Goal: Task Accomplishment & Management: Complete application form

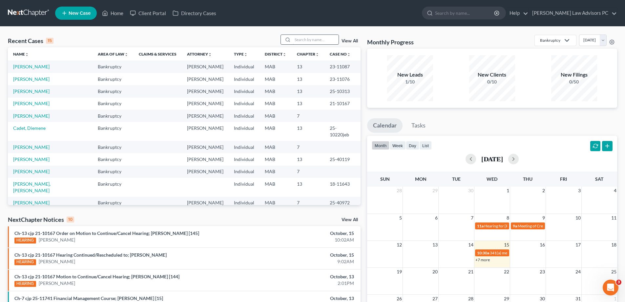
click at [295, 39] on input "search" at bounding box center [316, 40] width 46 height 10
type input "[PERSON_NAME]"
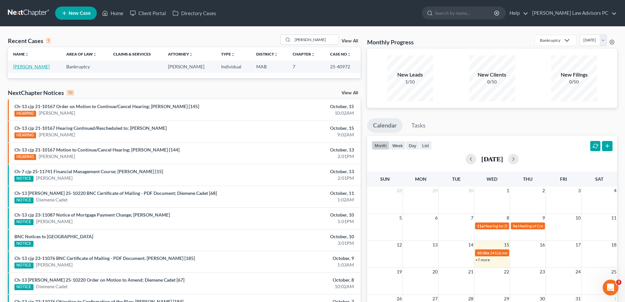
click at [33, 68] on link "[PERSON_NAME]" at bounding box center [31, 67] width 36 height 6
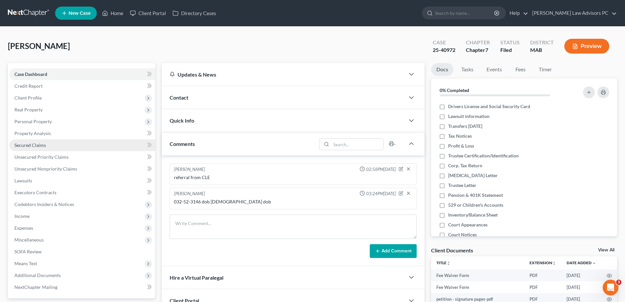
click at [34, 142] on span "Secured Claims" at bounding box center [30, 145] width 32 height 6
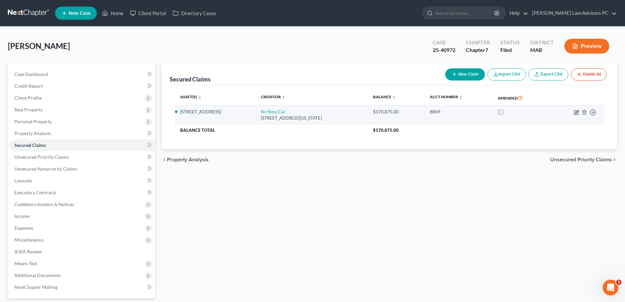
click at [578, 113] on icon "button" at bounding box center [576, 112] width 5 height 5
select select "39"
select select "0"
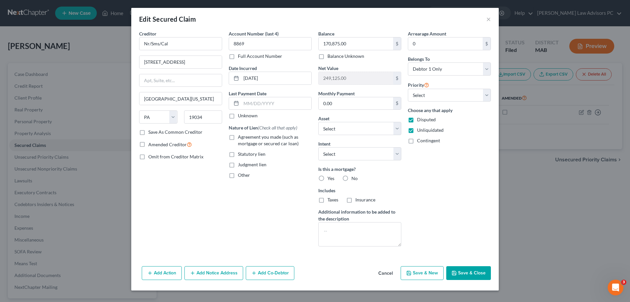
click at [328, 178] on label "Yes" at bounding box center [331, 178] width 7 height 7
click at [330, 178] on input "Yes" at bounding box center [332, 177] width 4 height 4
radio input "true"
click at [336, 157] on select "Select Surrender Redeem Reaffirm Avoid Other" at bounding box center [359, 153] width 83 height 13
select select "4"
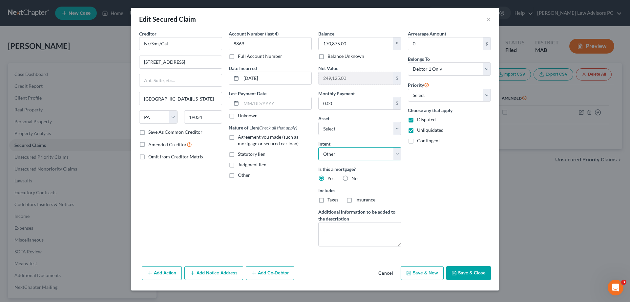
click at [318, 147] on select "Select Surrender Redeem Reaffirm Avoid Other" at bounding box center [359, 153] width 83 height 13
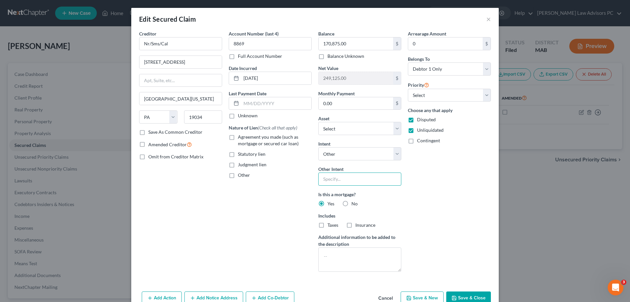
click at [333, 177] on input "text" at bounding box center [359, 178] width 83 height 13
type input "pay per copntract"
click at [328, 225] on label "Taxes" at bounding box center [333, 225] width 11 height 7
click at [330, 225] on input "Taxes" at bounding box center [332, 224] width 4 height 4
checkbox input "true"
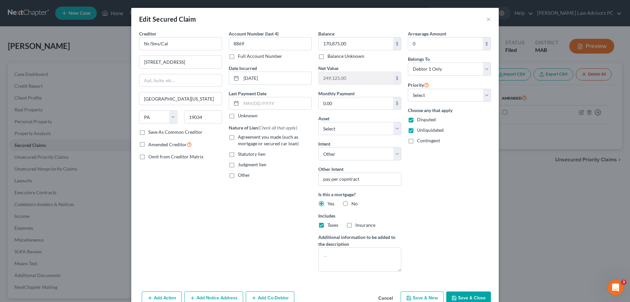
click at [478, 297] on button "Save & Close" at bounding box center [468, 298] width 45 height 14
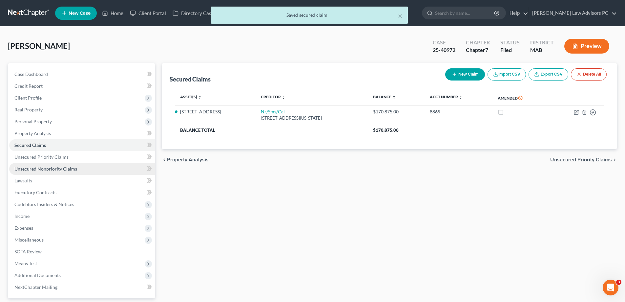
click at [47, 168] on span "Unsecured Nonpriority Claims" at bounding box center [45, 169] width 63 height 6
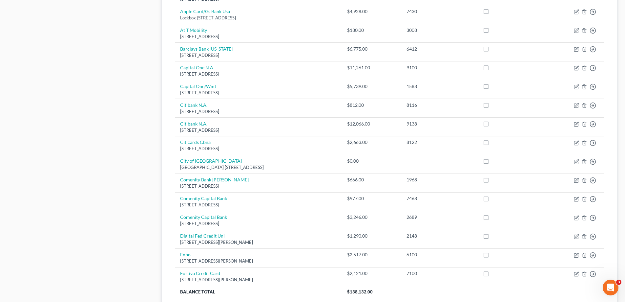
scroll to position [458, 0]
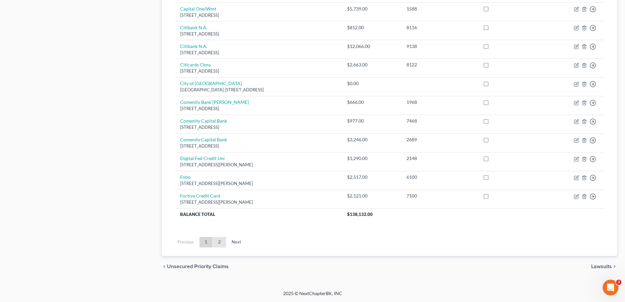
click at [220, 239] on link "2" at bounding box center [219, 242] width 13 height 11
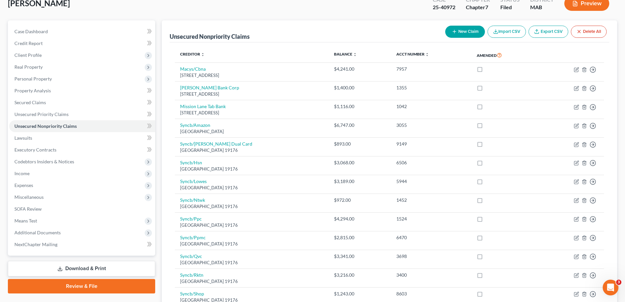
scroll to position [32, 0]
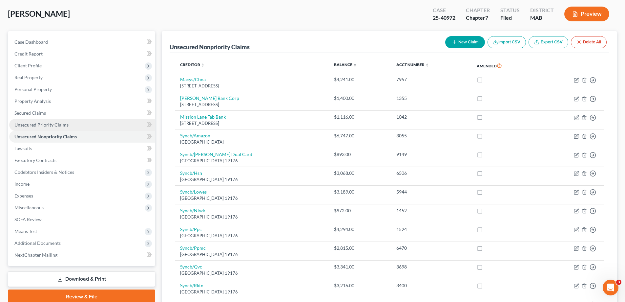
click at [54, 125] on span "Unsecured Priority Claims" at bounding box center [41, 125] width 54 height 6
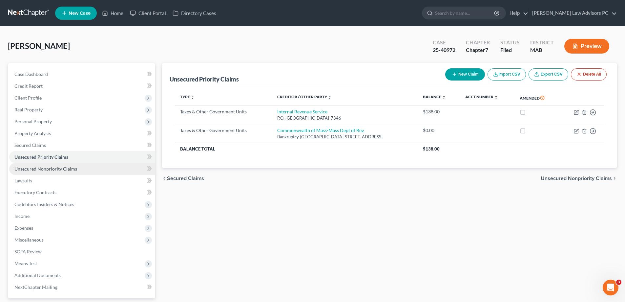
click at [60, 168] on span "Unsecured Nonpriority Claims" at bounding box center [45, 169] width 63 height 6
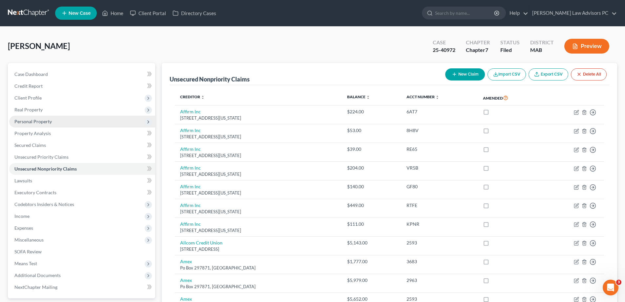
click at [54, 121] on span "Personal Property" at bounding box center [82, 122] width 146 height 12
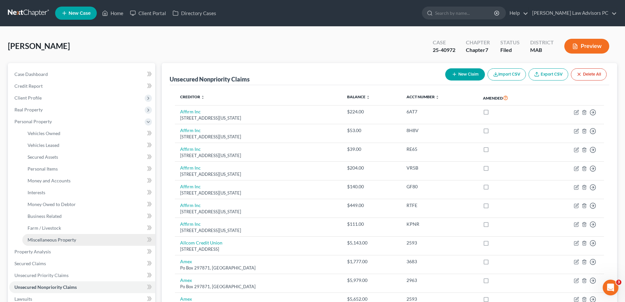
click at [65, 236] on link "Miscellaneous Property" at bounding box center [88, 240] width 133 height 12
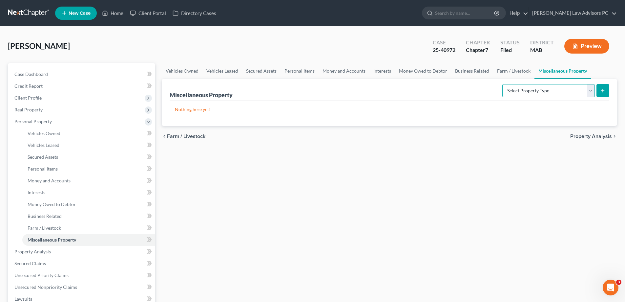
click at [509, 91] on select "Select Property Type Assigned for Creditor Benefit [DATE] Holding for Another N…" at bounding box center [549, 90] width 93 height 13
select select "not_yet_listed"
click at [503, 84] on select "Select Property Type Assigned for Creditor Benefit [DATE] Holding for Another N…" at bounding box center [549, 90] width 93 height 13
click at [602, 90] on icon "submit" at bounding box center [602, 90] width 5 height 5
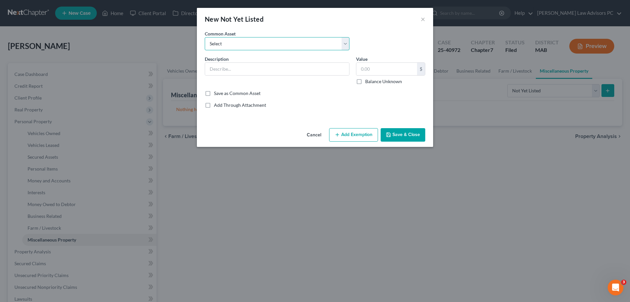
click at [227, 41] on select "Select miscellaneous-stock in business SOCIAL SECURITY AWARD-DISPUTED perosnal …" at bounding box center [277, 43] width 145 height 13
click at [245, 40] on select "Select miscellaneous-stock in business SOCIAL SECURITY AWARD-DISPUTED perosnal …" at bounding box center [277, 43] width 145 height 13
click at [240, 68] on input "text" at bounding box center [277, 69] width 144 height 12
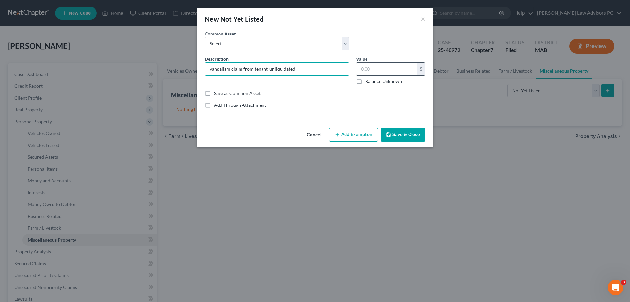
type input "vandalism claim from tenant-unliquidated"
click at [385, 68] on input "text" at bounding box center [387, 69] width 61 height 12
type input "25,000"
click at [214, 93] on label "Save as Common Asset" at bounding box center [237, 93] width 47 height 7
click at [217, 93] on input "Save as Common Asset" at bounding box center [219, 92] width 4 height 4
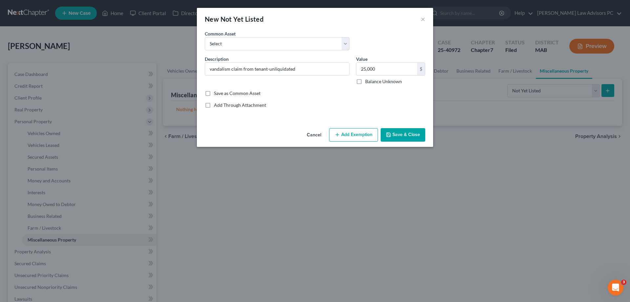
checkbox input "true"
drag, startPoint x: 395, startPoint y: 132, endPoint x: 382, endPoint y: 130, distance: 13.3
click at [396, 133] on button "Save & Close" at bounding box center [403, 135] width 45 height 14
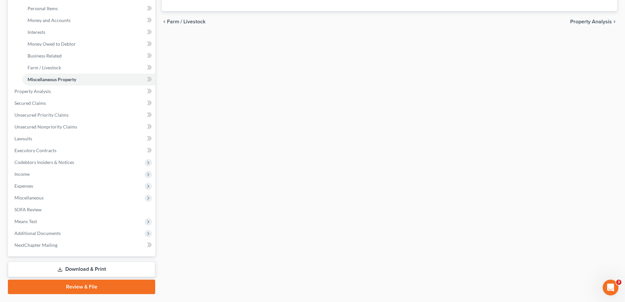
scroll to position [177, 0]
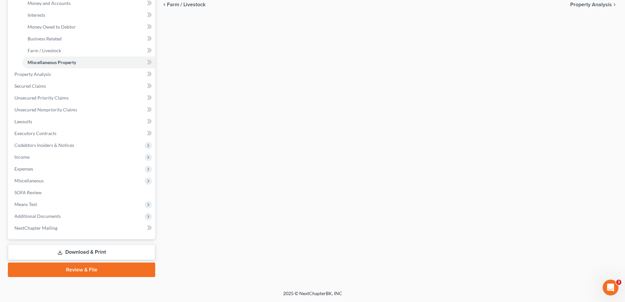
click at [85, 249] on link "Download & Print" at bounding box center [81, 251] width 147 height 15
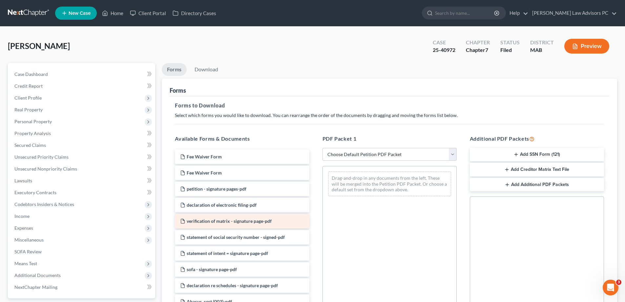
scroll to position [33, 0]
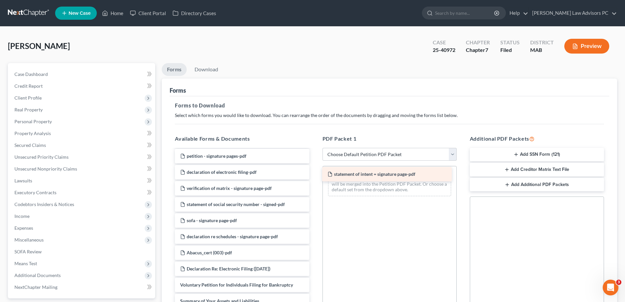
drag, startPoint x: 244, startPoint y: 217, endPoint x: 391, endPoint y: 170, distance: 154.5
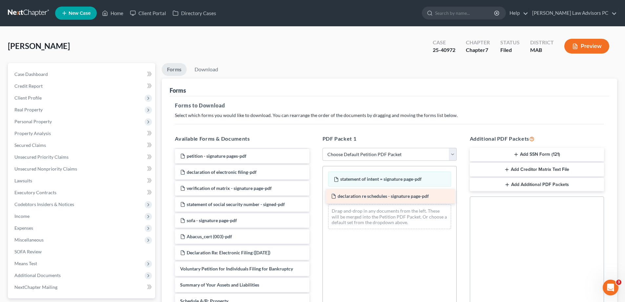
drag, startPoint x: 250, startPoint y: 237, endPoint x: 401, endPoint y: 197, distance: 156.3
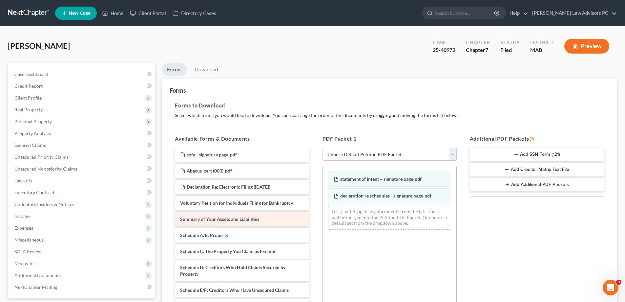
scroll to position [131, 0]
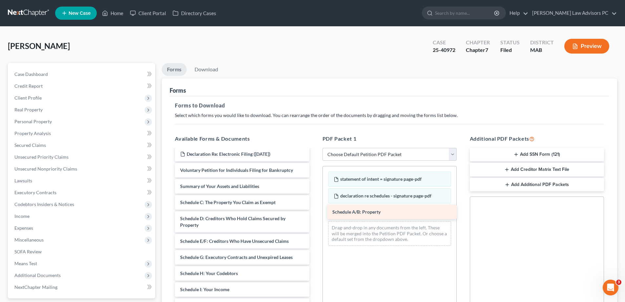
drag, startPoint x: 223, startPoint y: 200, endPoint x: 375, endPoint y: 209, distance: 152.6
click at [315, 209] on div "Schedule A/B: Property Fee Waiver Form Fee Waiver Form petition - signature pag…" at bounding box center [242, 239] width 145 height 443
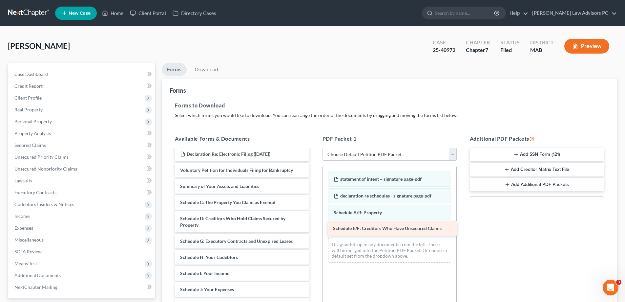
drag, startPoint x: 236, startPoint y: 241, endPoint x: 386, endPoint y: 229, distance: 150.8
click at [315, 228] on div "Schedule E/F: Creditors Who Have Unsecured Claims Fee Waiver Form Fee Waiver Fo…" at bounding box center [242, 231] width 145 height 427
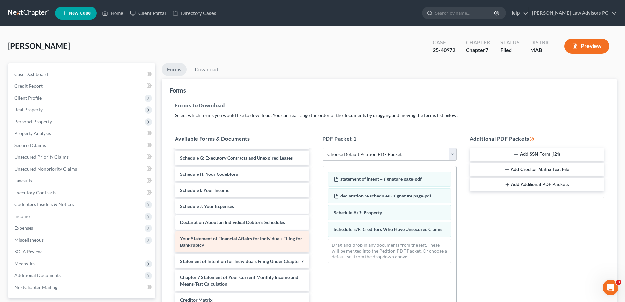
scroll to position [230, 0]
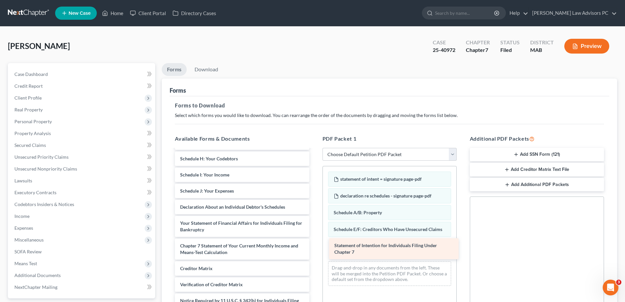
drag, startPoint x: 236, startPoint y: 248, endPoint x: 391, endPoint y: 248, distance: 154.3
click at [315, 248] on div "Statement of Intention for Individuals Filing Under Chapter 7 Fee Waiver Form F…" at bounding box center [242, 125] width 145 height 411
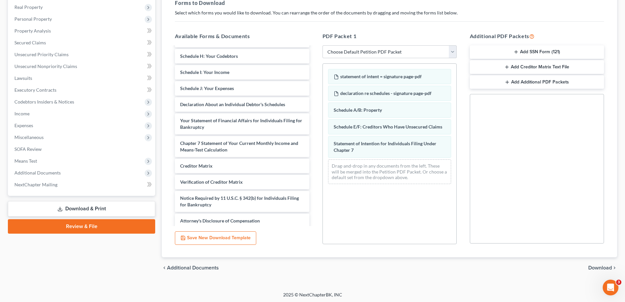
scroll to position [104, 0]
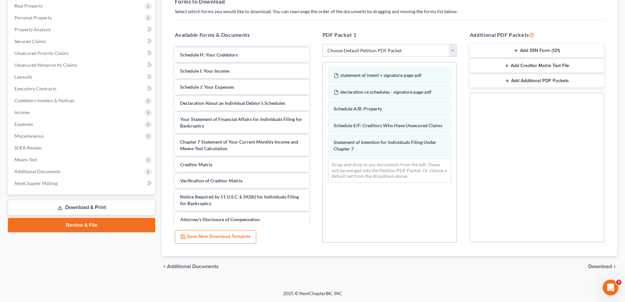
click at [607, 266] on span "Download" at bounding box center [601, 266] width 24 height 5
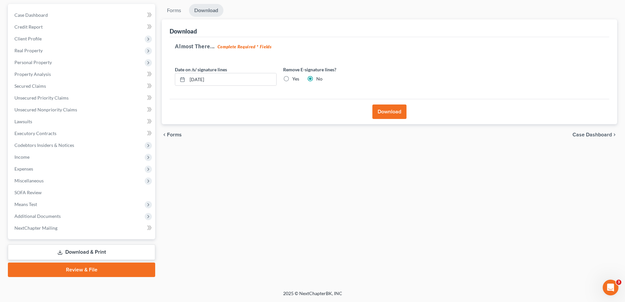
click at [381, 113] on button "Download" at bounding box center [390, 111] width 34 height 14
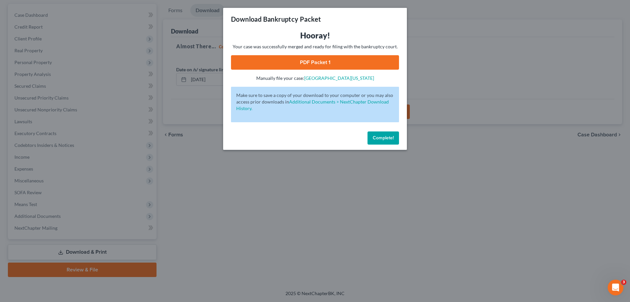
click at [330, 62] on link "PDF Packet 1" at bounding box center [315, 62] width 168 height 14
